Goal: Task Accomplishment & Management: Use online tool/utility

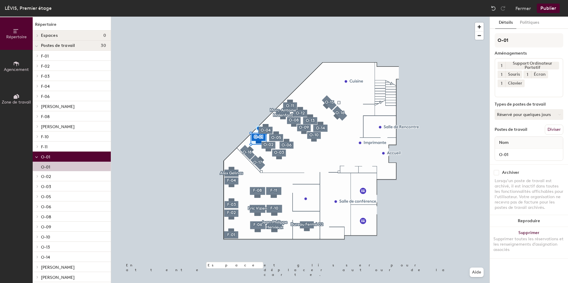
click at [533, 89] on input at bounding box center [523, 90] width 53 height 7
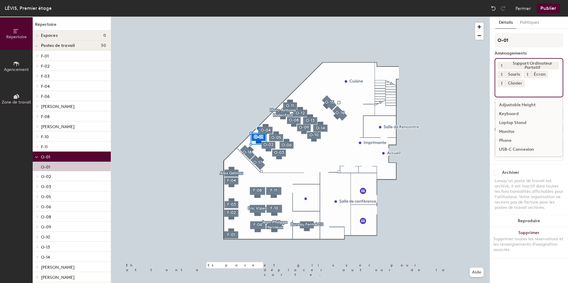
click at [524, 148] on div "USB-C Connexion" at bounding box center [528, 149] width 67 height 9
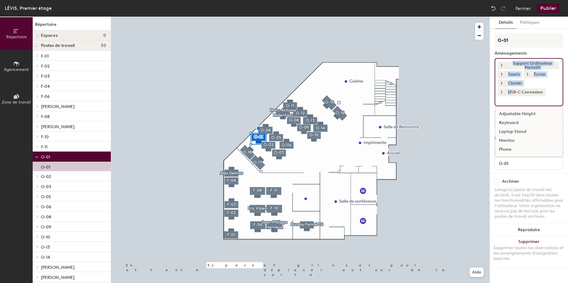
drag, startPoint x: 510, startPoint y: 93, endPoint x: 504, endPoint y: 64, distance: 29.4
click at [504, 64] on div "1 Support Ordinateur Portatif 1 Souris 1 Écran 1 Clavier 1 USB-C Connexion Adju…" at bounding box center [528, 82] width 69 height 48
drag, startPoint x: 504, startPoint y: 64, endPoint x: 514, endPoint y: 104, distance: 41.2
click at [514, 104] on div "1 Support Ordinateur Portatif 1 Souris 1 Écran 1 Clavier 1 USB-C Connexion Adju…" at bounding box center [528, 82] width 69 height 48
click at [554, 63] on icon at bounding box center [555, 65] width 4 height 4
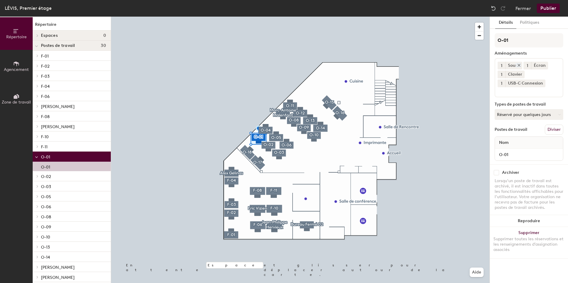
click at [519, 65] on icon at bounding box center [518, 65] width 4 height 4
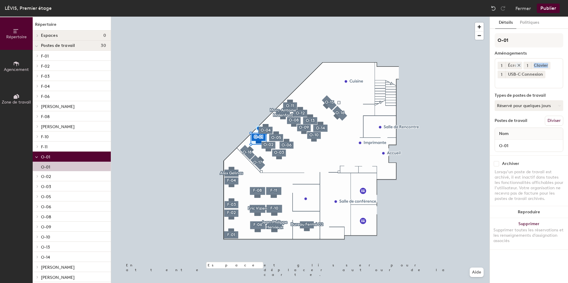
click at [519, 65] on icon at bounding box center [518, 65] width 4 height 4
click at [519, 64] on icon at bounding box center [521, 65] width 4 height 4
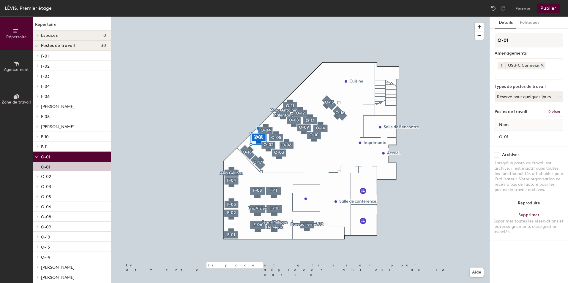
click at [519, 64] on div "USB-C Connexion" at bounding box center [525, 66] width 40 height 8
drag, startPoint x: 519, startPoint y: 64, endPoint x: 522, endPoint y: 75, distance: 11.5
click at [522, 75] on input at bounding box center [523, 72] width 53 height 7
click at [557, 64] on div "1 USB-C Connexion Adjustable Height Clavier Keyboard Laptop Stand Monitor Phone…" at bounding box center [528, 68] width 69 height 21
click at [510, 97] on div "Clavier" at bounding box center [528, 96] width 67 height 9
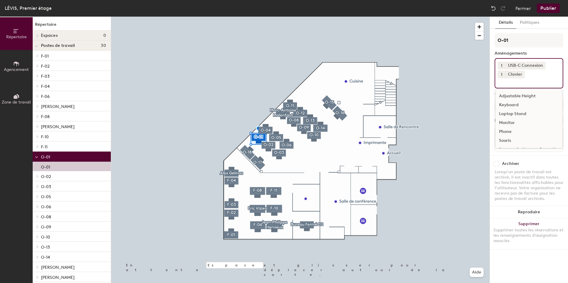
click at [509, 123] on div "Monitor" at bounding box center [528, 122] width 67 height 9
click at [512, 140] on div "Écran" at bounding box center [528, 141] width 67 height 9
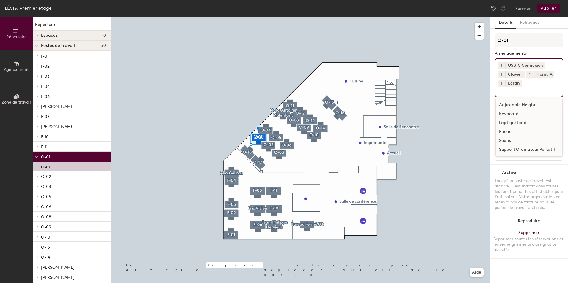
click at [551, 73] on icon at bounding box center [551, 74] width 4 height 4
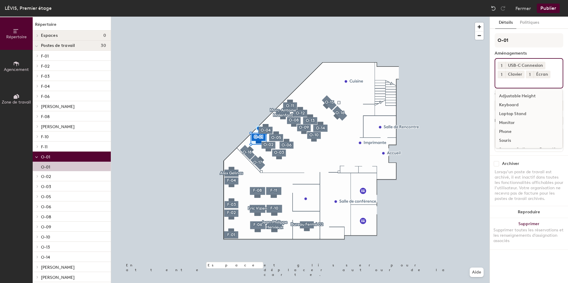
click at [523, 87] on div "1 USB-C Connexion 1 Clavier 1 Écran Adjustable Height Keyboard Laptop Stand Mon…" at bounding box center [528, 73] width 69 height 30
click at [511, 133] on div "Souris" at bounding box center [528, 132] width 67 height 9
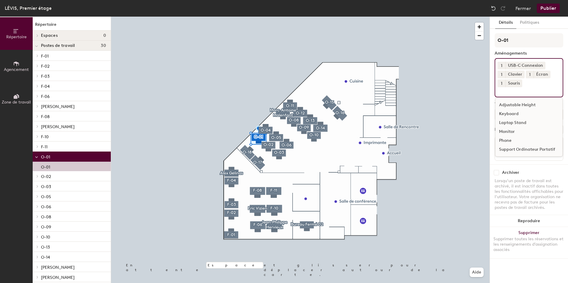
click at [530, 277] on div "Détails Politiques O-01 Aménagements 1 USB-C Connexion 1 Clavier 1 Écran 1 Sour…" at bounding box center [528, 150] width 78 height 267
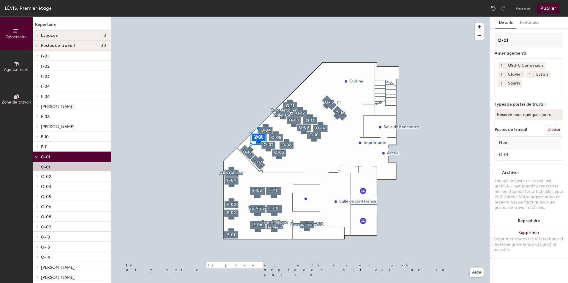
click at [545, 4] on button "Publier" at bounding box center [547, 8] width 23 height 9
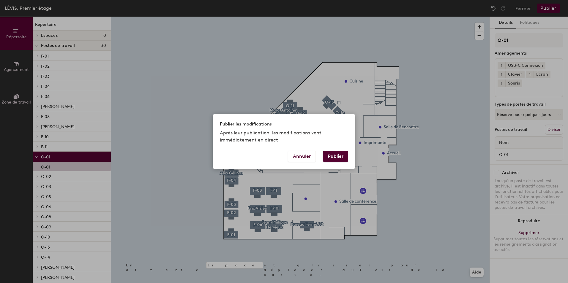
click at [340, 153] on button "Publier" at bounding box center [335, 156] width 25 height 11
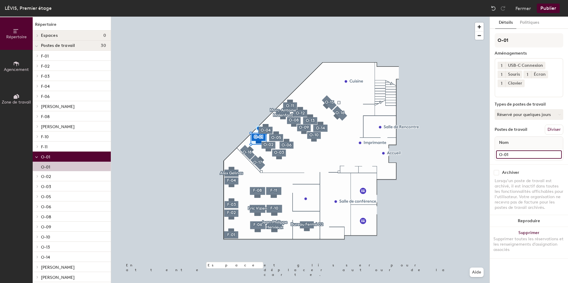
click at [526, 156] on input "O-01" at bounding box center [529, 154] width 66 height 8
click at [498, 156] on input "O-01" at bounding box center [529, 154] width 66 height 8
type input "USB-C Connexion, O-01"
click at [549, 7] on button "Publier" at bounding box center [547, 8] width 23 height 9
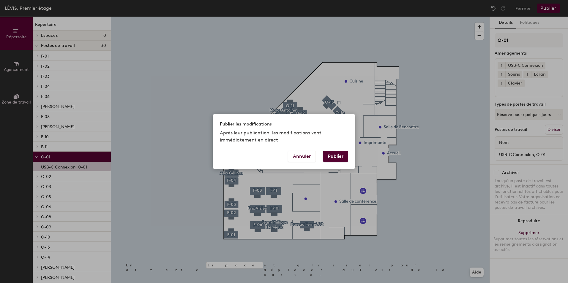
click at [338, 157] on button "Publier" at bounding box center [335, 156] width 25 height 11
